Goal: Information Seeking & Learning: Learn about a topic

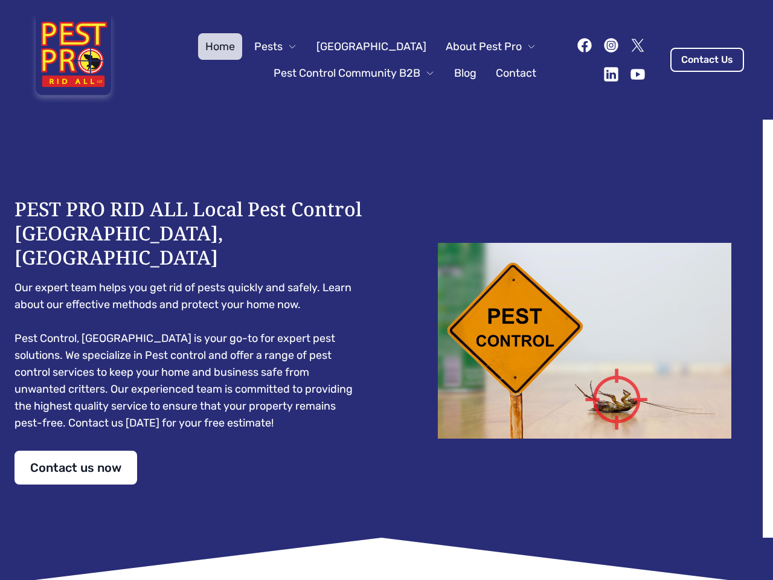
click at [387, 290] on div "PEST PRO RID ALL Local Pest Control [GEOGRAPHIC_DATA], [GEOGRAPHIC_DATA] Our ex…" at bounding box center [386, 340] width 744 height 287
click at [283, 47] on span "Pests" at bounding box center [268, 46] width 28 height 17
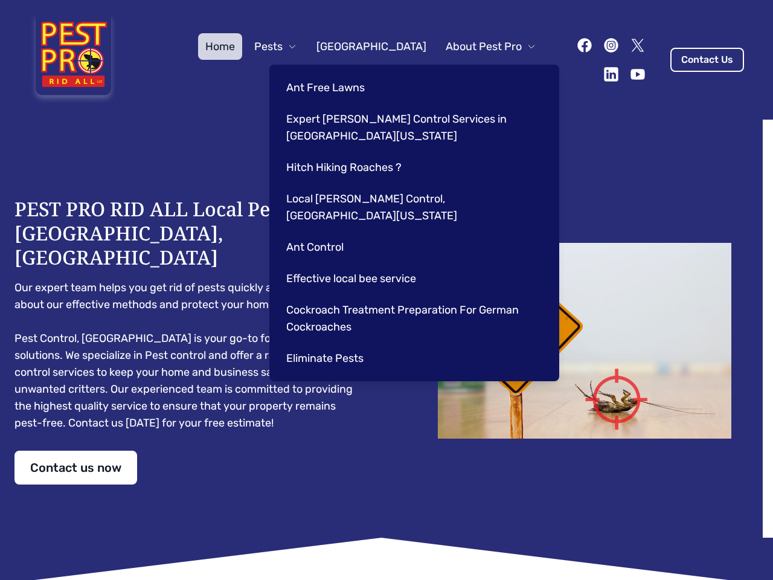
click at [478, 47] on span "About Pest Pro" at bounding box center [484, 46] width 76 height 17
click at [342, 73] on div "Ant Free Lawns Expert [PERSON_NAME] Control Services in [GEOGRAPHIC_DATA] [US_S…" at bounding box center [414, 223] width 290 height 316
